Goal: Information Seeking & Learning: Learn about a topic

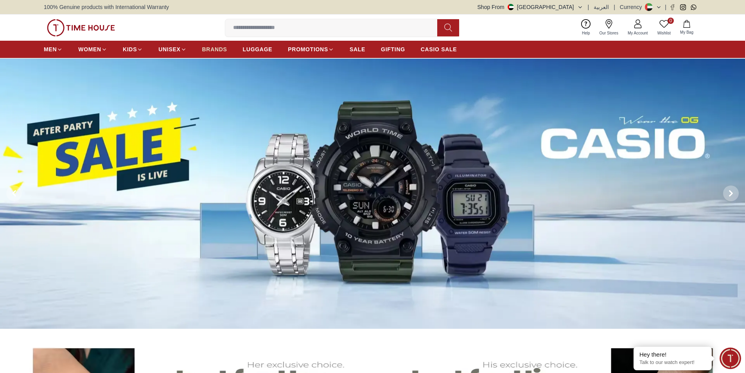
click at [219, 47] on span "BRANDS" at bounding box center [214, 49] width 25 height 8
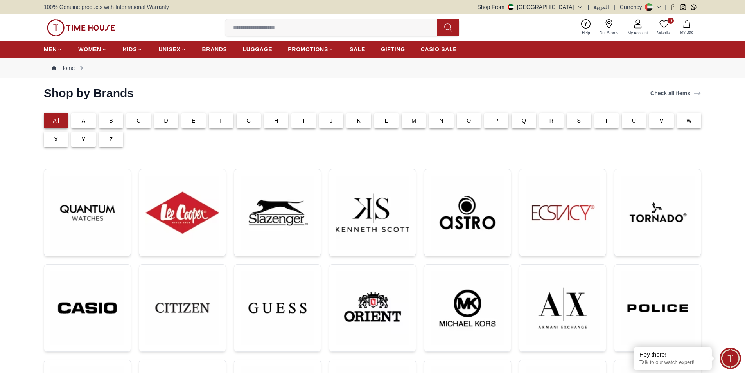
click at [140, 121] on p "C" at bounding box center [138, 121] width 4 height 8
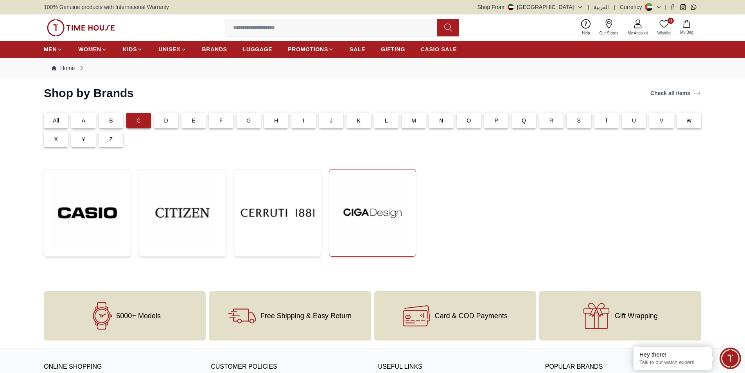
click at [395, 219] on img at bounding box center [372, 213] width 74 height 74
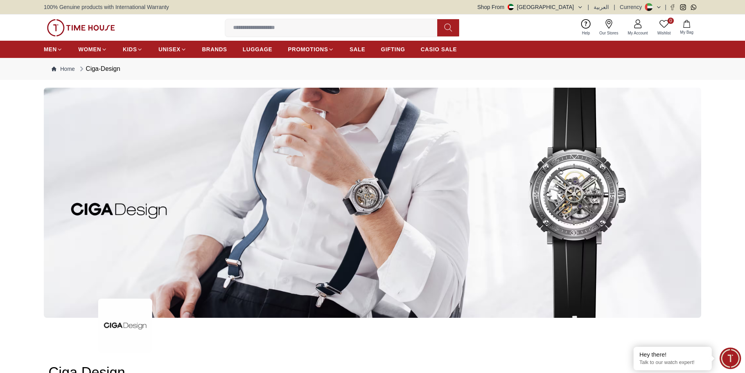
click at [657, 4] on button at bounding box center [653, 7] width 17 height 8
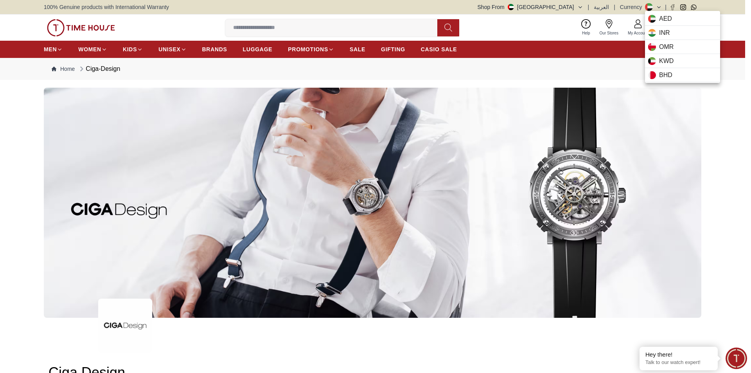
click at [579, 9] on div at bounding box center [375, 186] width 751 height 373
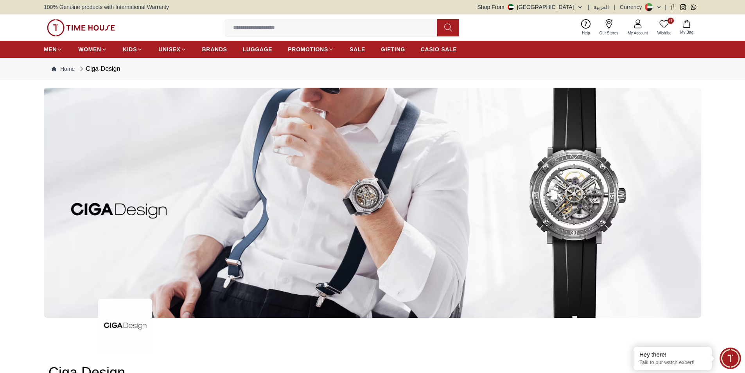
click at [582, 9] on icon "button" at bounding box center [580, 7] width 6 height 6
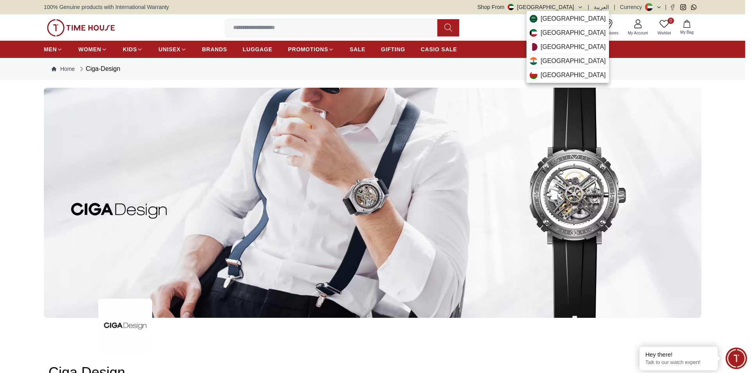
click at [582, 9] on div at bounding box center [375, 186] width 751 height 373
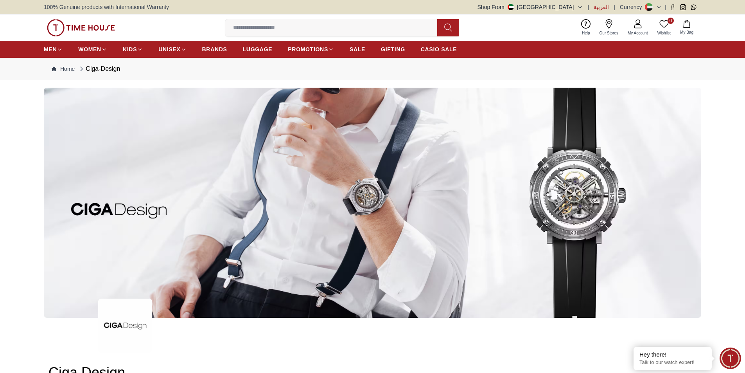
click at [601, 10] on span "العربية" at bounding box center [601, 7] width 15 height 8
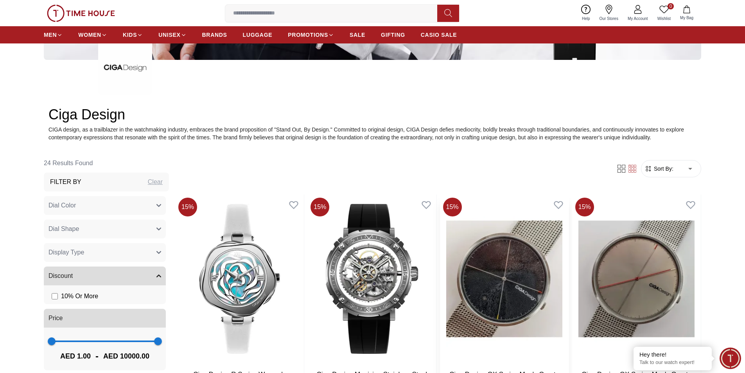
scroll to position [402, 0]
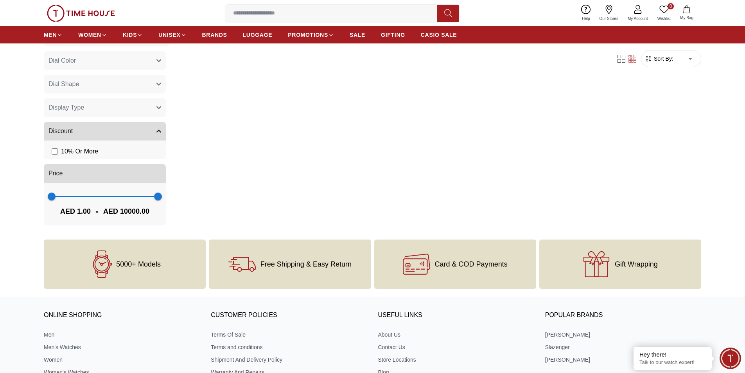
scroll to position [559, 0]
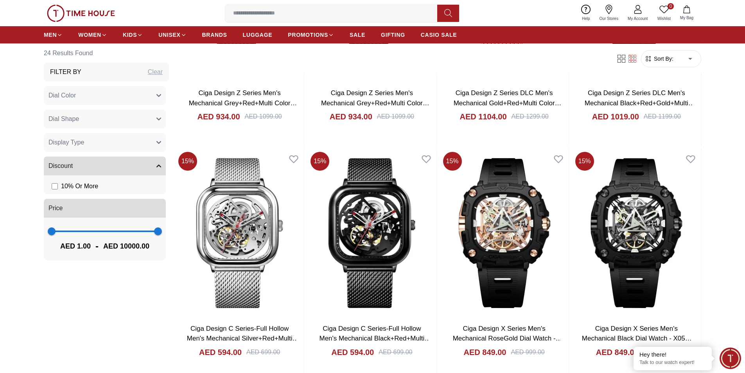
scroll to position [790, 0]
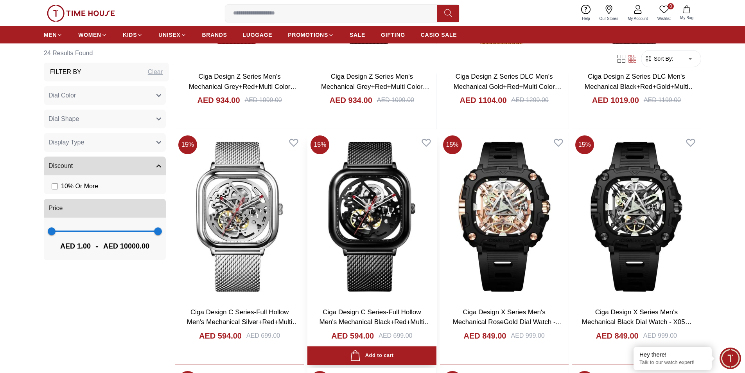
click at [386, 212] on img at bounding box center [371, 216] width 129 height 168
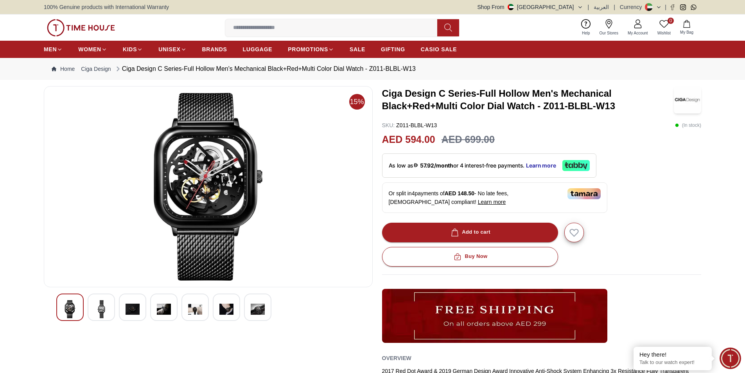
click at [105, 305] on img at bounding box center [101, 309] width 14 height 18
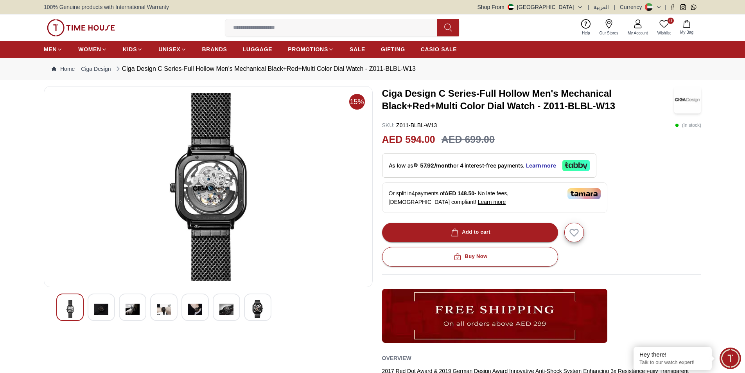
click at [138, 305] on img at bounding box center [133, 309] width 14 height 18
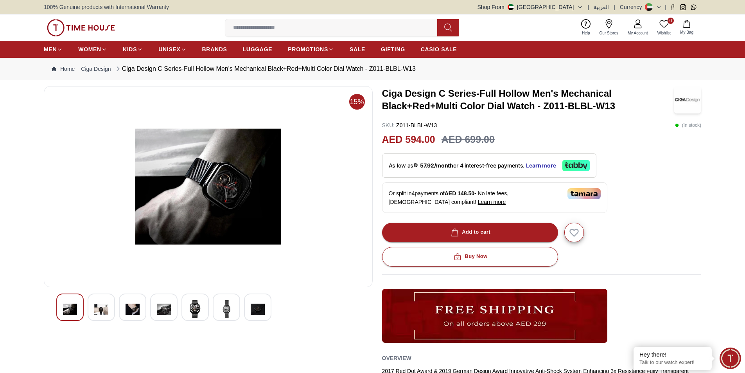
click at [178, 310] on div at bounding box center [208, 306] width 304 height 27
click at [210, 306] on div at bounding box center [208, 306] width 304 height 27
click at [225, 313] on img at bounding box center [226, 309] width 14 height 18
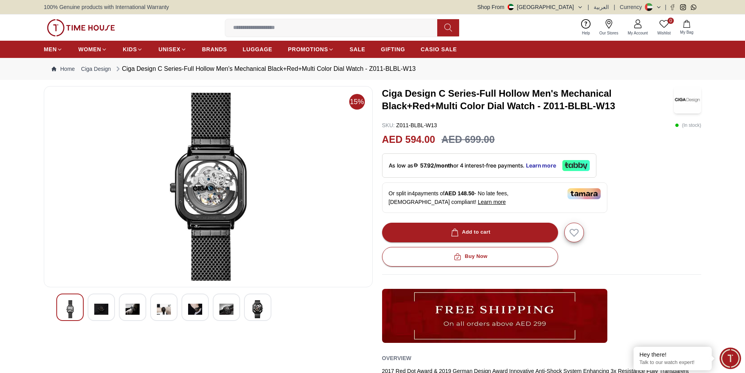
click at [271, 312] on div at bounding box center [257, 306] width 27 height 27
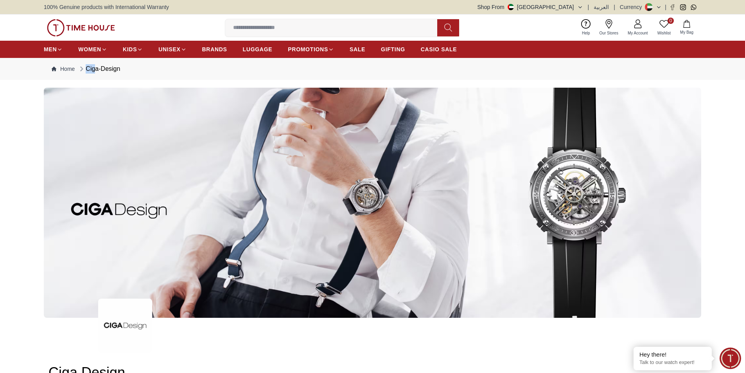
drag, startPoint x: 124, startPoint y: 69, endPoint x: 96, endPoint y: 72, distance: 28.3
click at [96, 72] on nav "Home Ciga-Design" at bounding box center [372, 69] width 657 height 22
click at [98, 73] on div "Ciga-Design" at bounding box center [99, 68] width 42 height 9
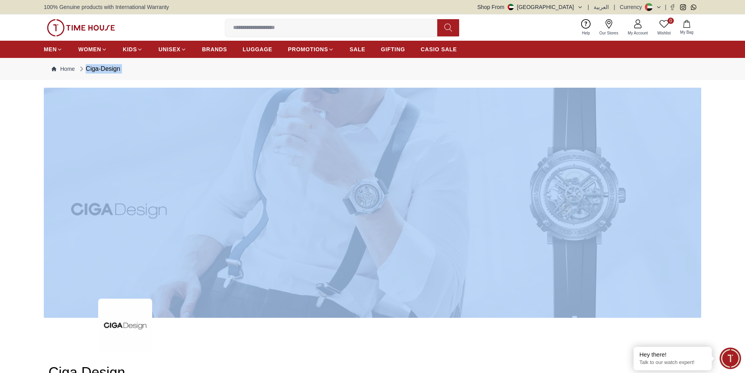
click at [98, 73] on div "Ciga-Design" at bounding box center [99, 68] width 42 height 9
